Goal: Complete application form

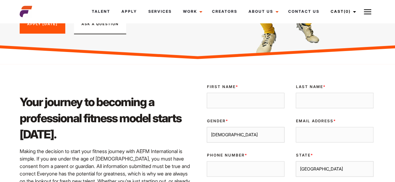
scroll to position [111, 0]
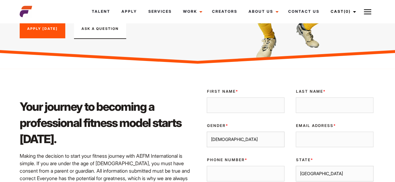
click at [47, 28] on link "Apply Today" at bounding box center [43, 28] width 46 height 19
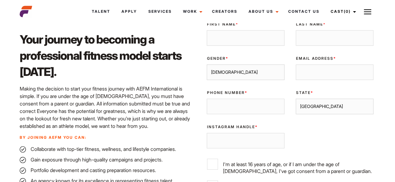
scroll to position [180, 0]
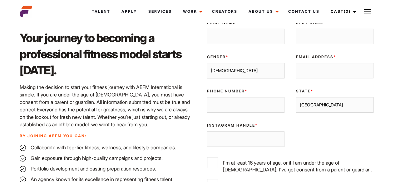
click at [260, 40] on input "First Name *" at bounding box center [246, 37] width 78 height 16
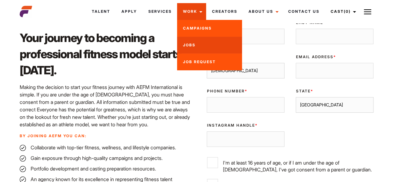
click at [208, 48] on link "Jobs" at bounding box center [209, 45] width 65 height 17
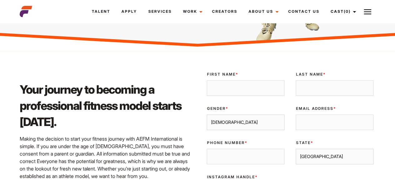
scroll to position [124, 0]
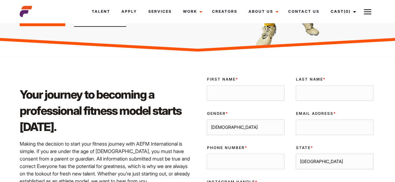
click at [218, 88] on input "First Name *" at bounding box center [246, 93] width 78 height 16
type input "h"
type input "Hansa"
click at [311, 96] on input "Last Name *" at bounding box center [334, 93] width 78 height 16
type input "Parashar"
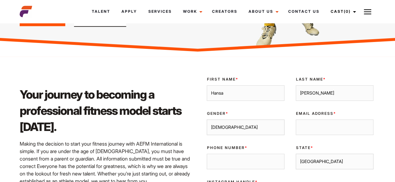
click at [258, 129] on select "Male Female" at bounding box center [246, 128] width 78 height 16
select select "female"
click at [207, 120] on select "Male Female" at bounding box center [246, 128] width 78 height 16
click at [323, 127] on input "Email Address *" at bounding box center [334, 128] width 78 height 16
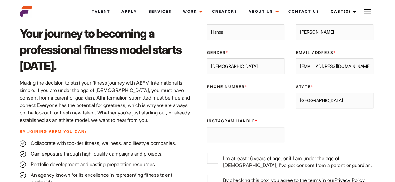
scroll to position [190, 0]
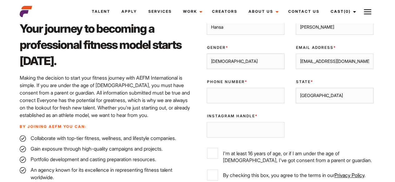
click at [347, 61] on input "hansa.parashar18@gamil.com" at bounding box center [334, 62] width 78 height 16
type input "hansa.parashar18@gmail.com"
click at [235, 101] on input "Phone Number *" at bounding box center [246, 96] width 78 height 16
type input "+61411068902"
click at [331, 98] on select "Sydney Melbourne Brisbane Gold Coast Adelaide Perth Darwin Queensland Tasmania …" at bounding box center [334, 96] width 78 height 16
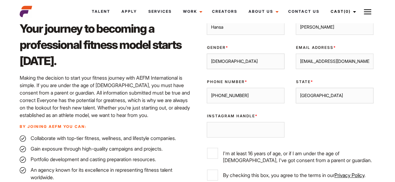
select select "Melbourne"
click at [295, 88] on select "Sydney Melbourne Brisbane Gold Coast Adelaide Perth Darwin Queensland Tasmania …" at bounding box center [334, 96] width 78 height 16
click at [265, 129] on input "Instagram Handle *" at bounding box center [246, 130] width 78 height 16
click at [212, 128] on input "Instagram Handle *" at bounding box center [246, 130] width 78 height 16
paste input "https://share.google/H04nOg3ZFvIawBuzn"
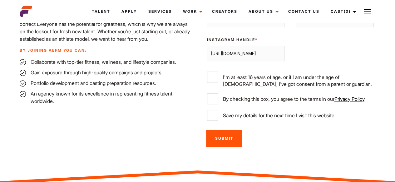
scroll to position [272, 0]
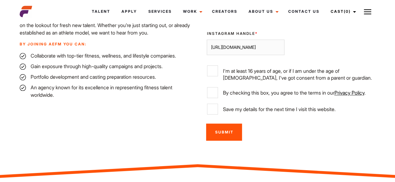
type input "https://share.google/H04nOg3ZFvIawBuzn"
click at [210, 67] on input "I'm at least 16 years of age, or if I am under the age of 18, I've got consent …" at bounding box center [212, 71] width 11 height 11
checkbox input "true"
click at [213, 93] on input "By checking this box, you agree to the terms in our Privacy Policy ." at bounding box center [212, 92] width 11 height 11
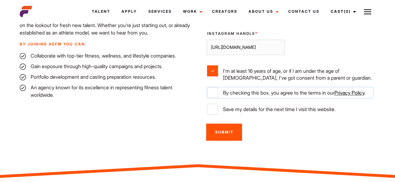
checkbox input "true"
click at [212, 109] on input "Save my details for the next time I visit this website." at bounding box center [212, 109] width 11 height 11
checkbox input "true"
click at [225, 135] on input "Submit" at bounding box center [224, 132] width 36 height 17
